Goal: Transaction & Acquisition: Purchase product/service

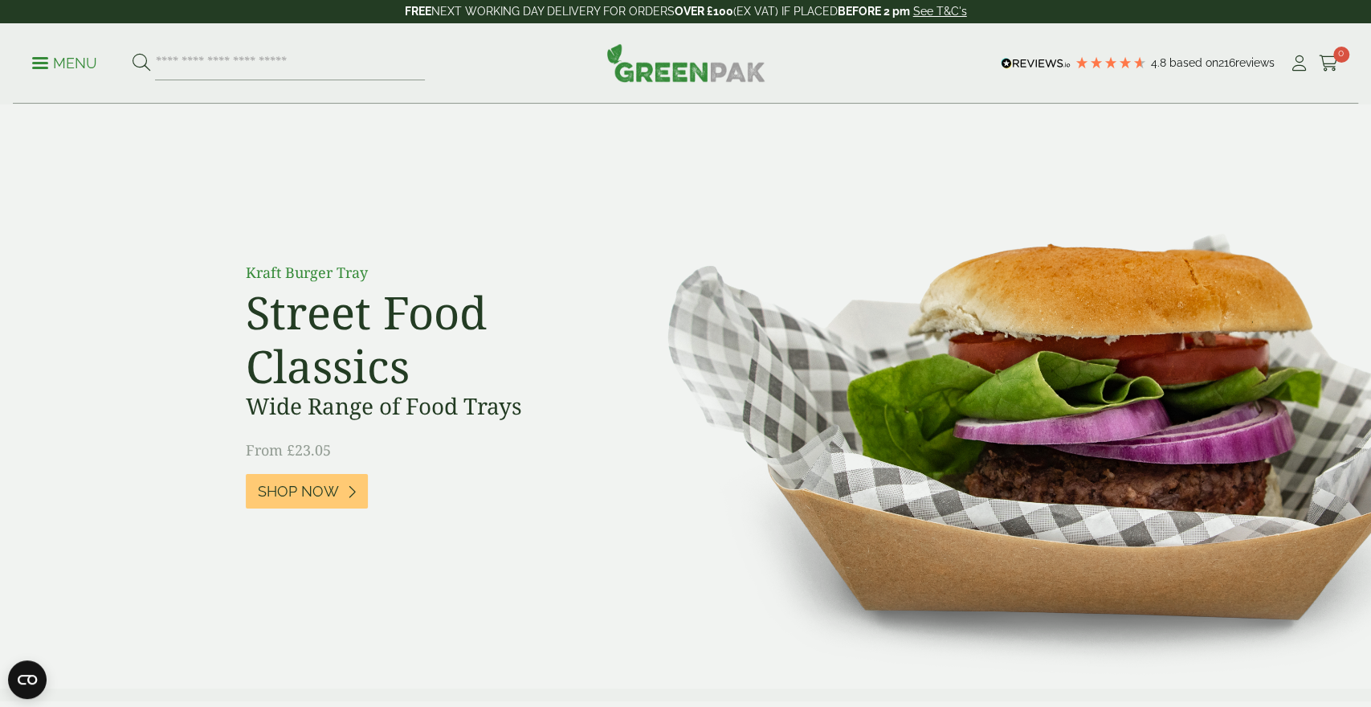
click at [43, 77] on ul "Menu" at bounding box center [228, 64] width 393 height 34
click at [41, 57] on link "Menu" at bounding box center [64, 62] width 65 height 16
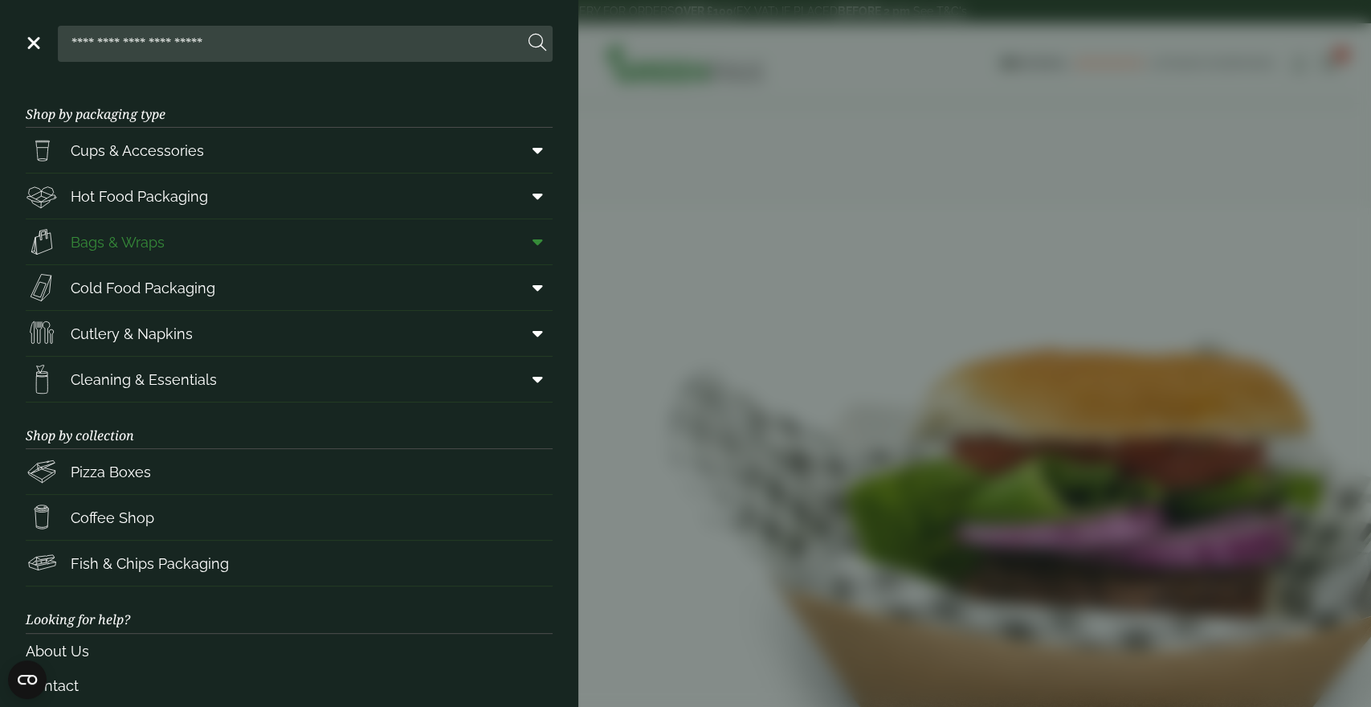
click at [184, 247] on link "Bags & Wraps" at bounding box center [289, 241] width 527 height 45
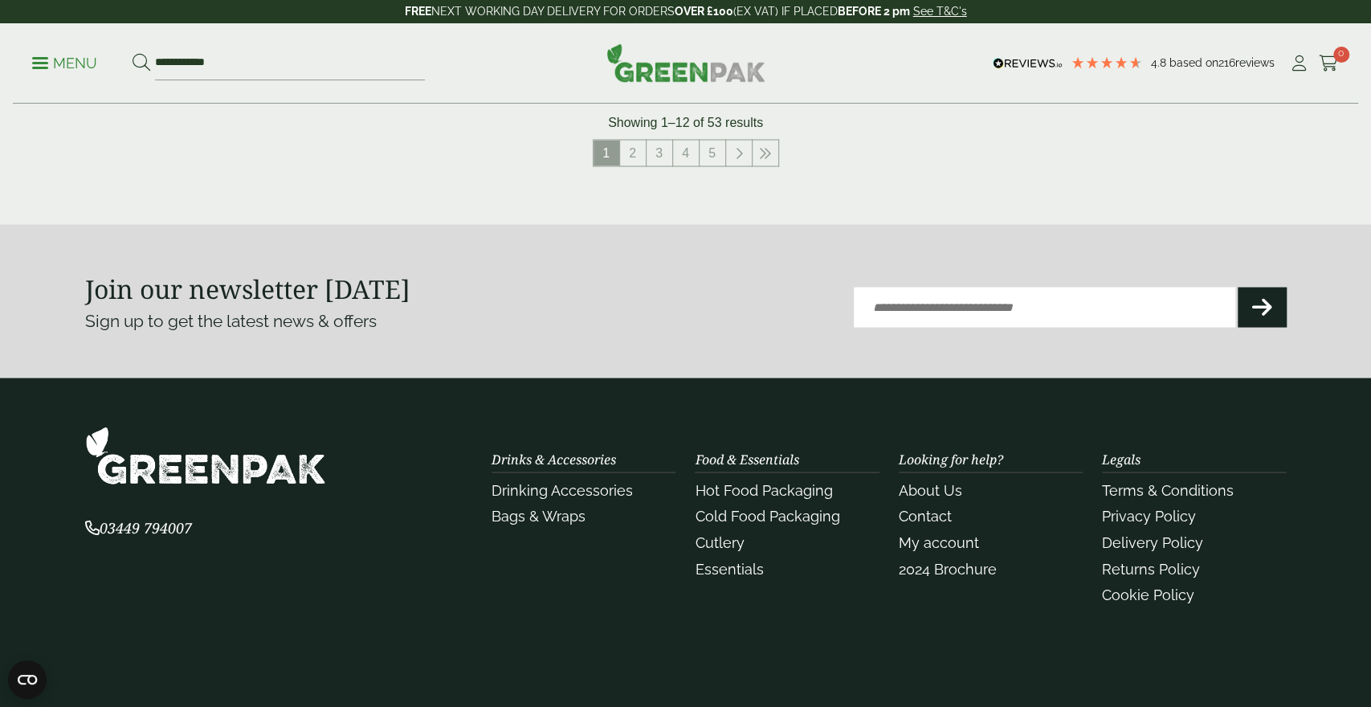
scroll to position [1587, 0]
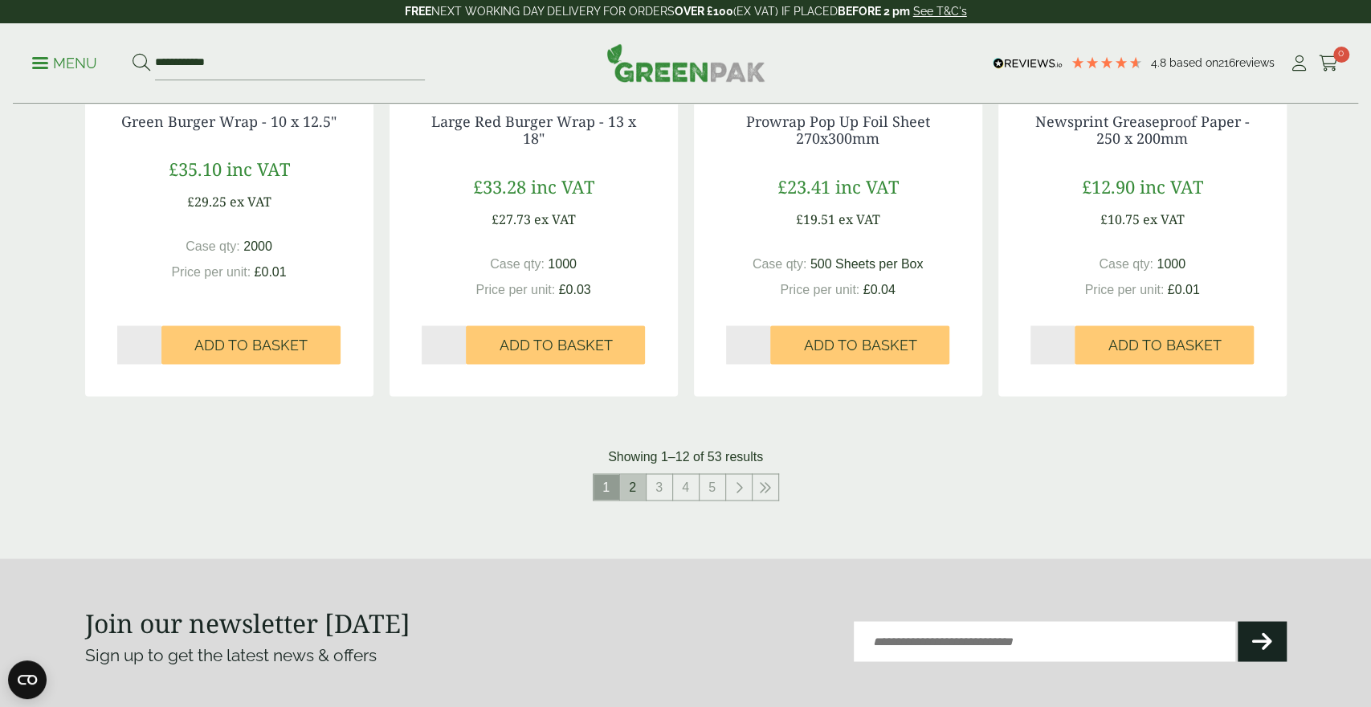
click at [639, 490] on link "2" at bounding box center [633, 487] width 26 height 26
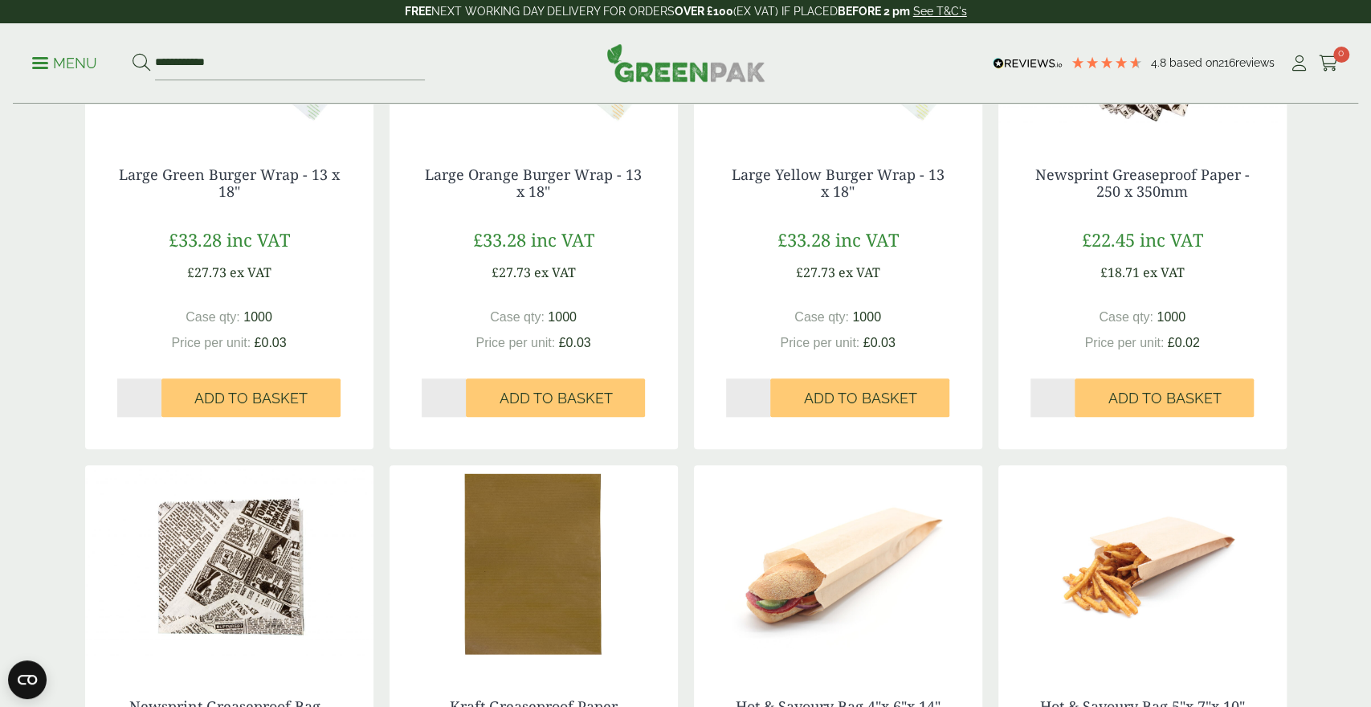
scroll to position [1420, 0]
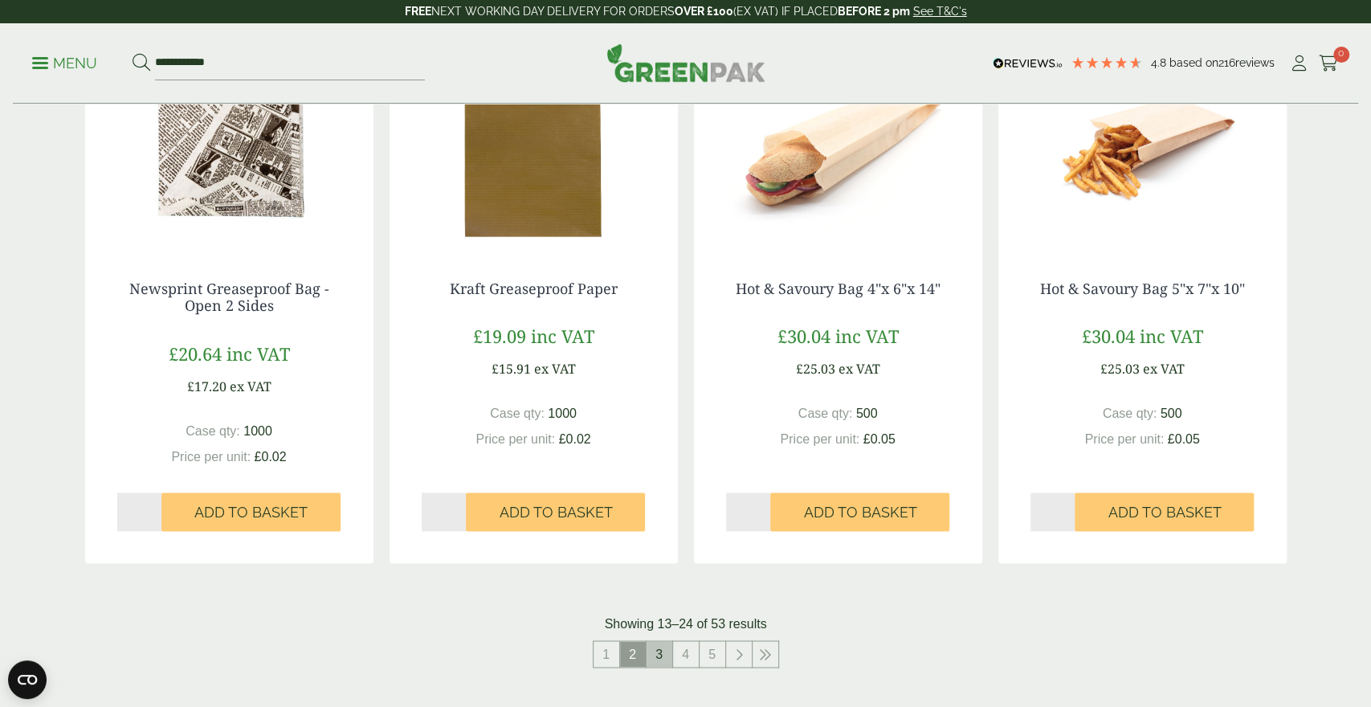
click at [656, 651] on link "3" at bounding box center [660, 654] width 26 height 26
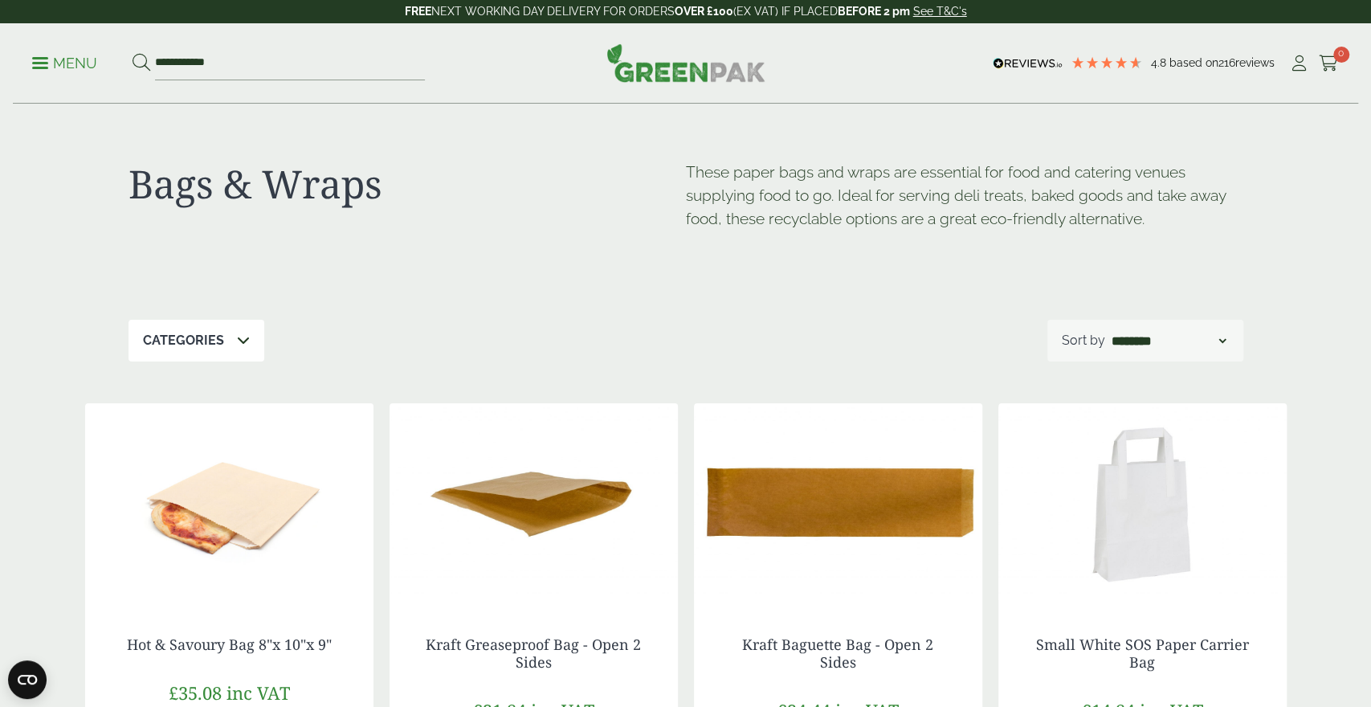
scroll to position [334, 0]
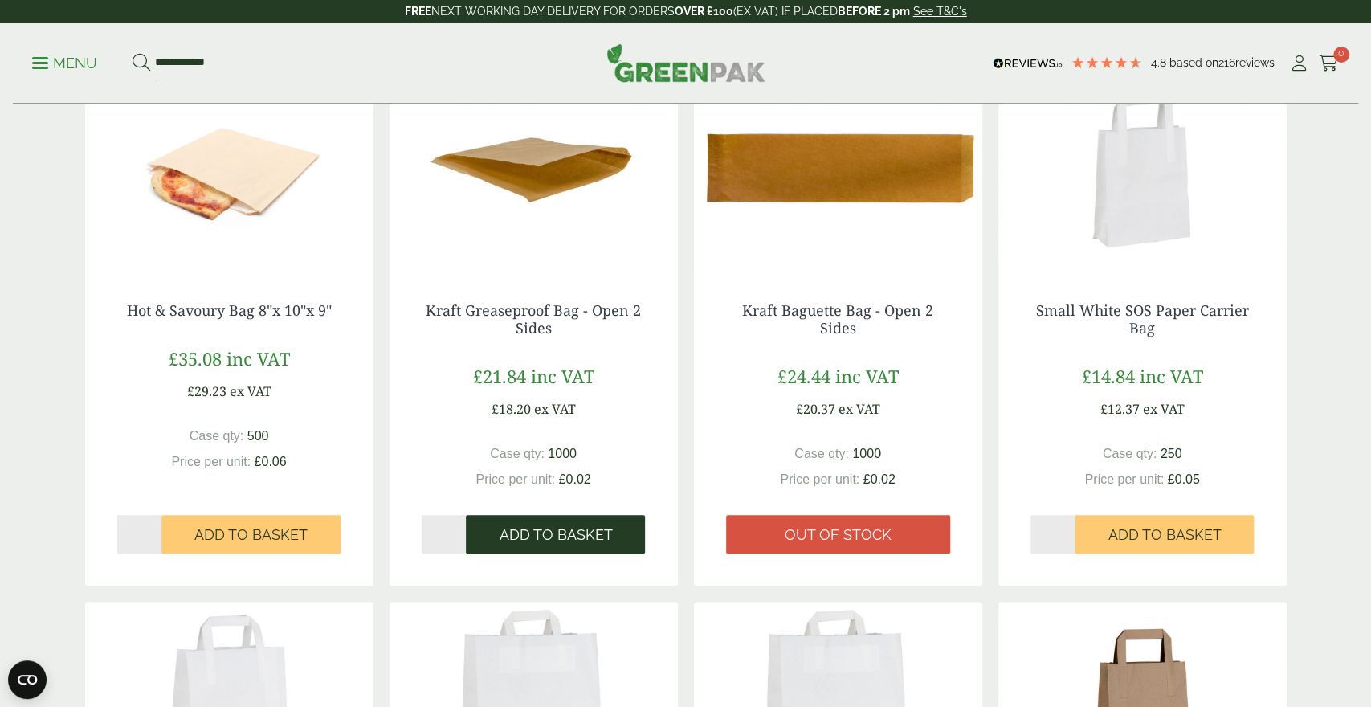
click at [606, 549] on button "Add to Basket" at bounding box center [555, 534] width 179 height 39
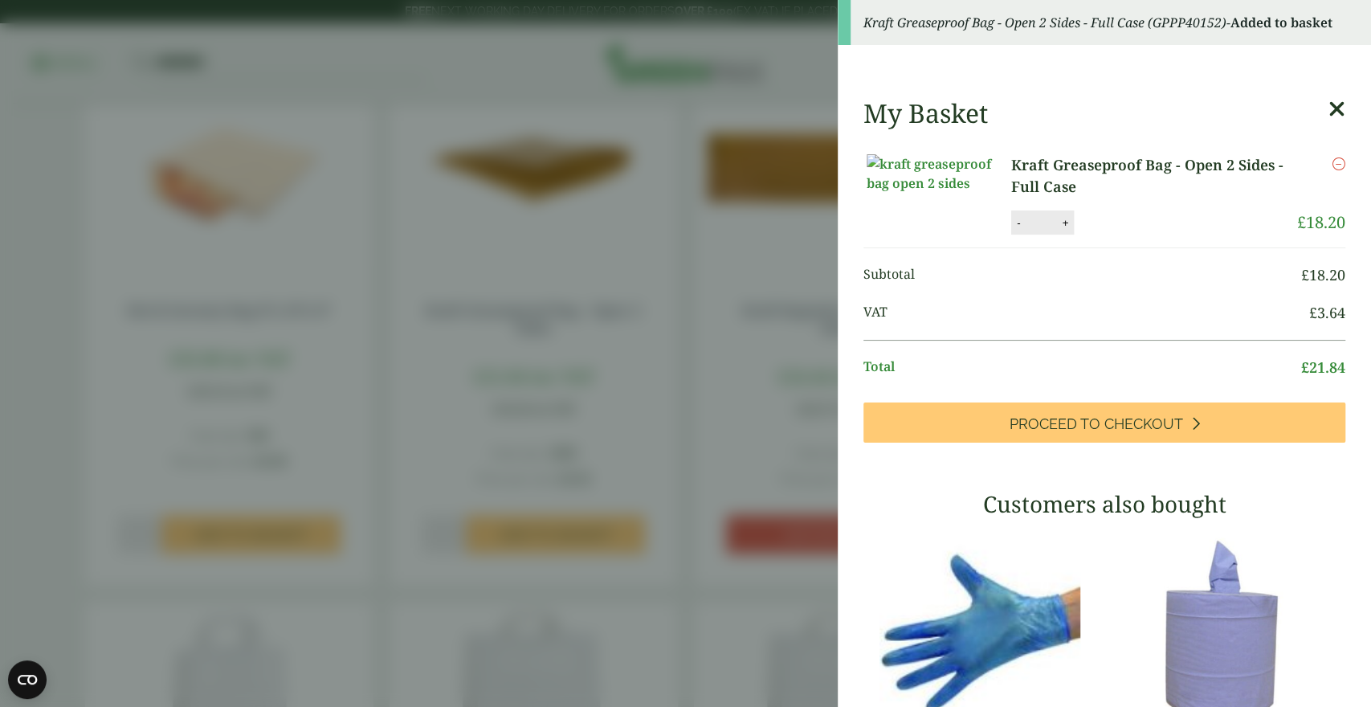
click at [1, 592] on aside "Kraft Greaseproof Bag - Open 2 Sides - Full Case (GPPP40152) - Added to basket …" at bounding box center [685, 353] width 1371 height 707
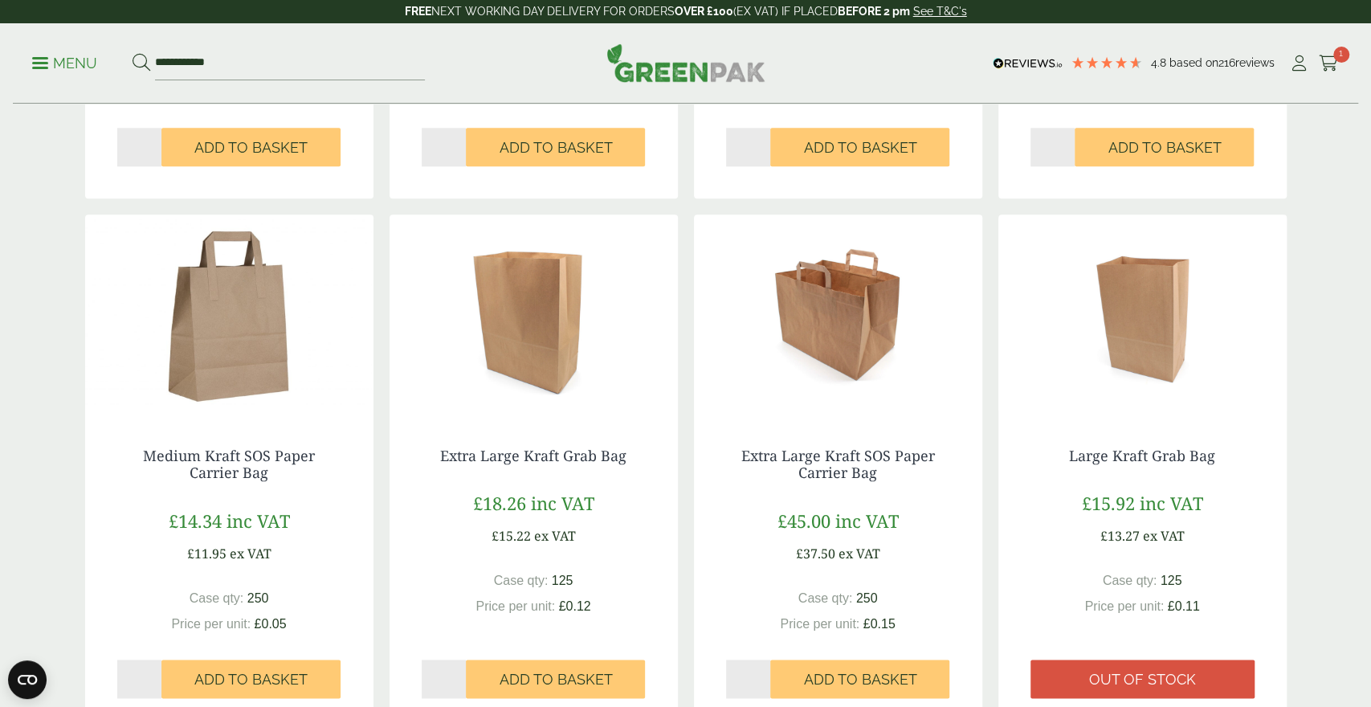
scroll to position [1671, 0]
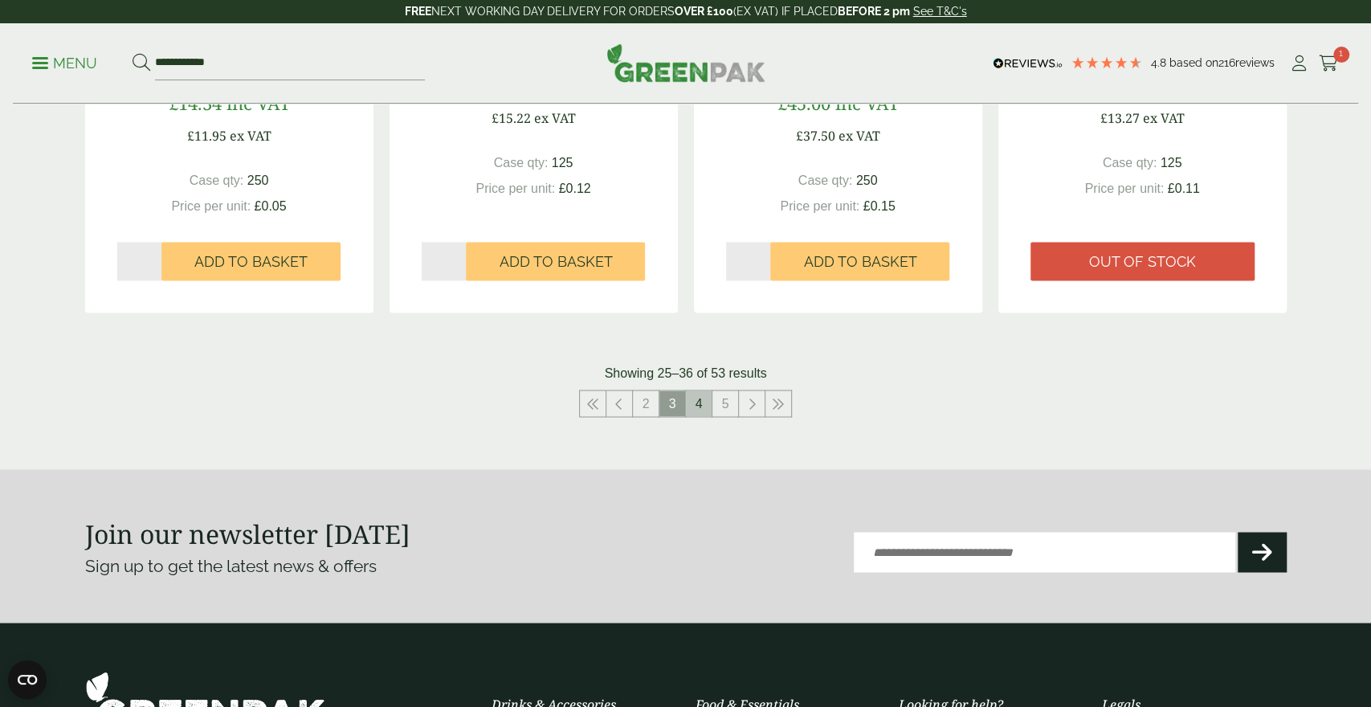
click at [704, 403] on link "4" at bounding box center [699, 403] width 26 height 26
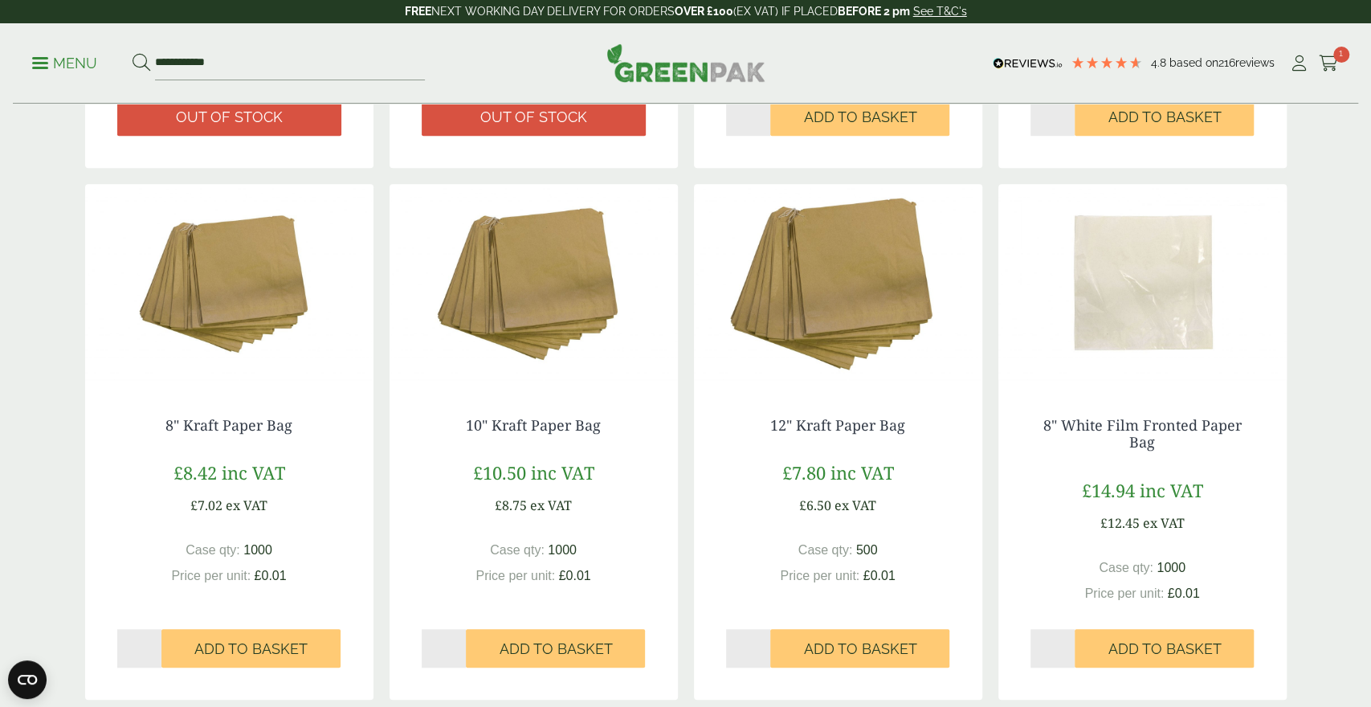
scroll to position [251, 0]
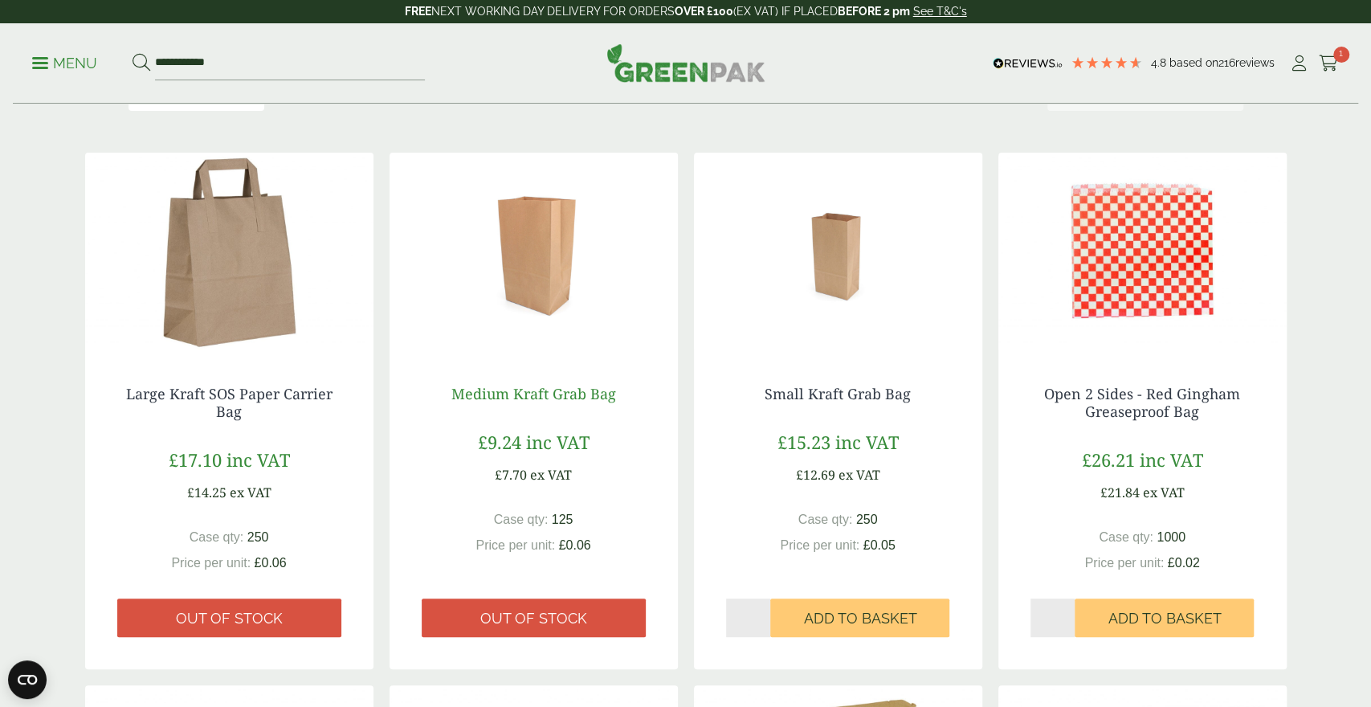
click at [589, 390] on link "Medium Kraft Grab Bag" at bounding box center [533, 393] width 165 height 19
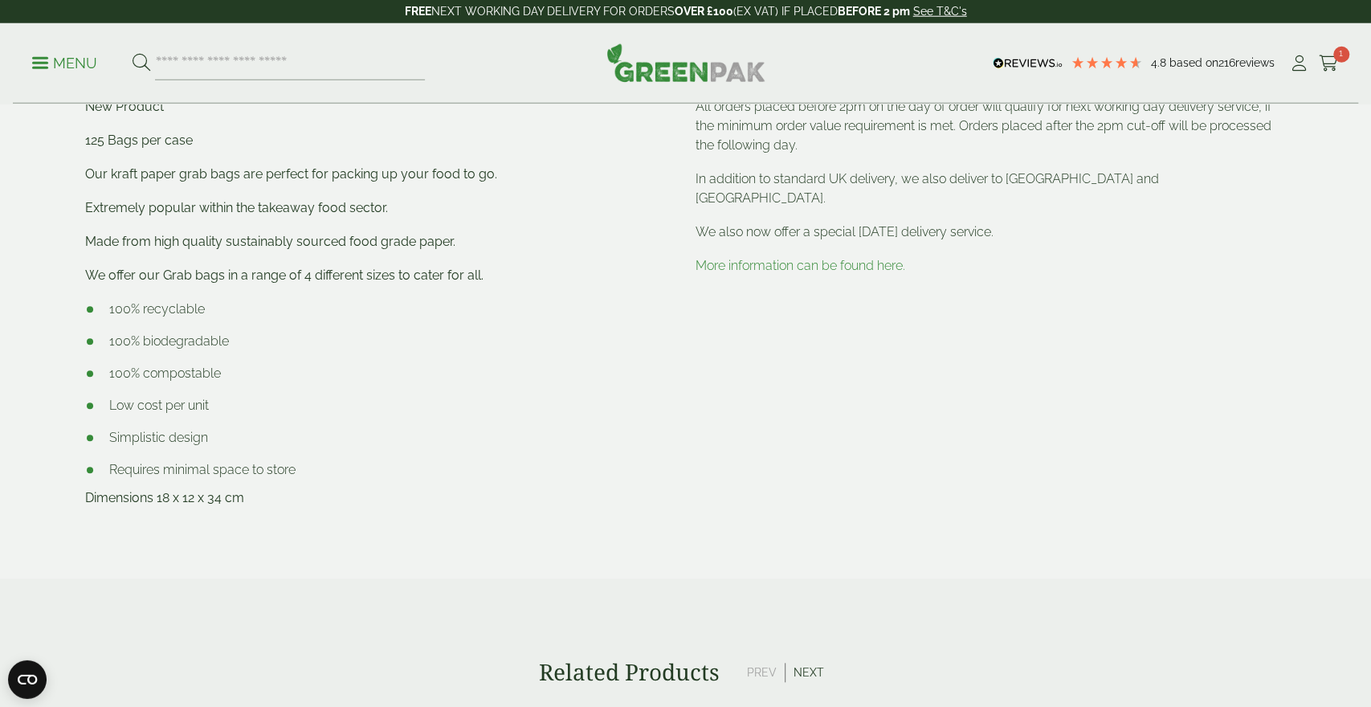
scroll to position [835, 0]
